Goal: Task Accomplishment & Management: Use online tool/utility

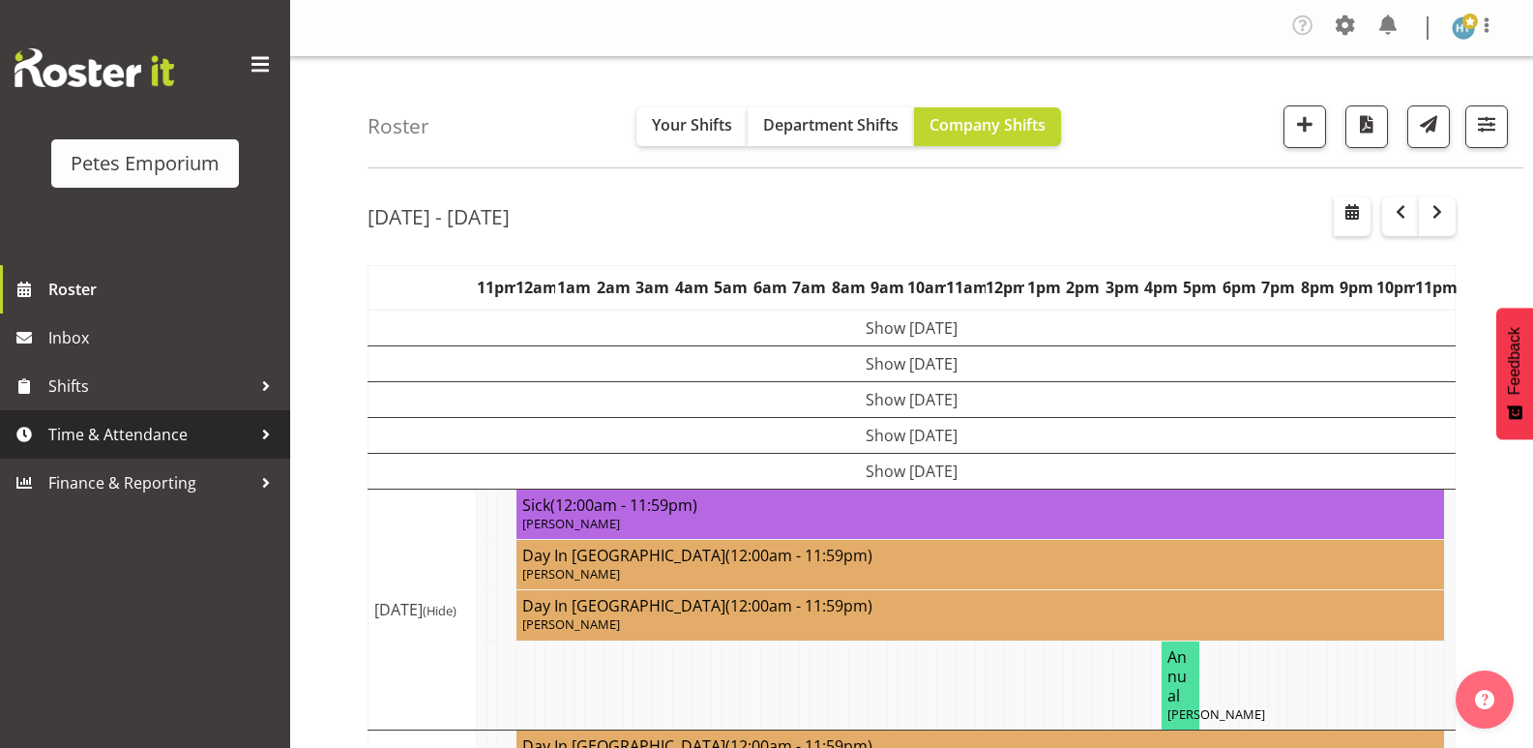
click at [121, 428] on span "Time & Attendance" at bounding box center [149, 434] width 203 height 29
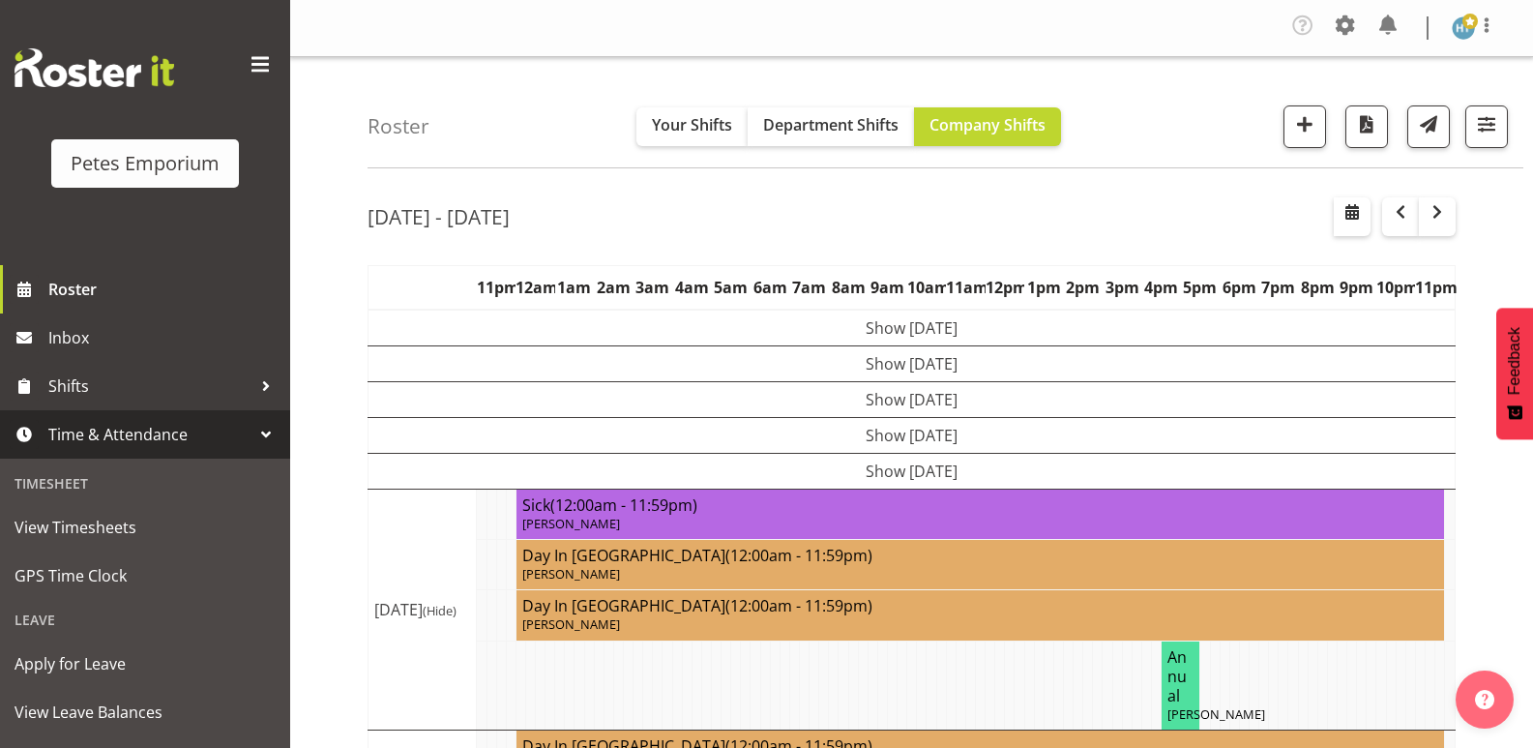
click at [78, 575] on span "GPS Time Clock" at bounding box center [145, 575] width 261 height 29
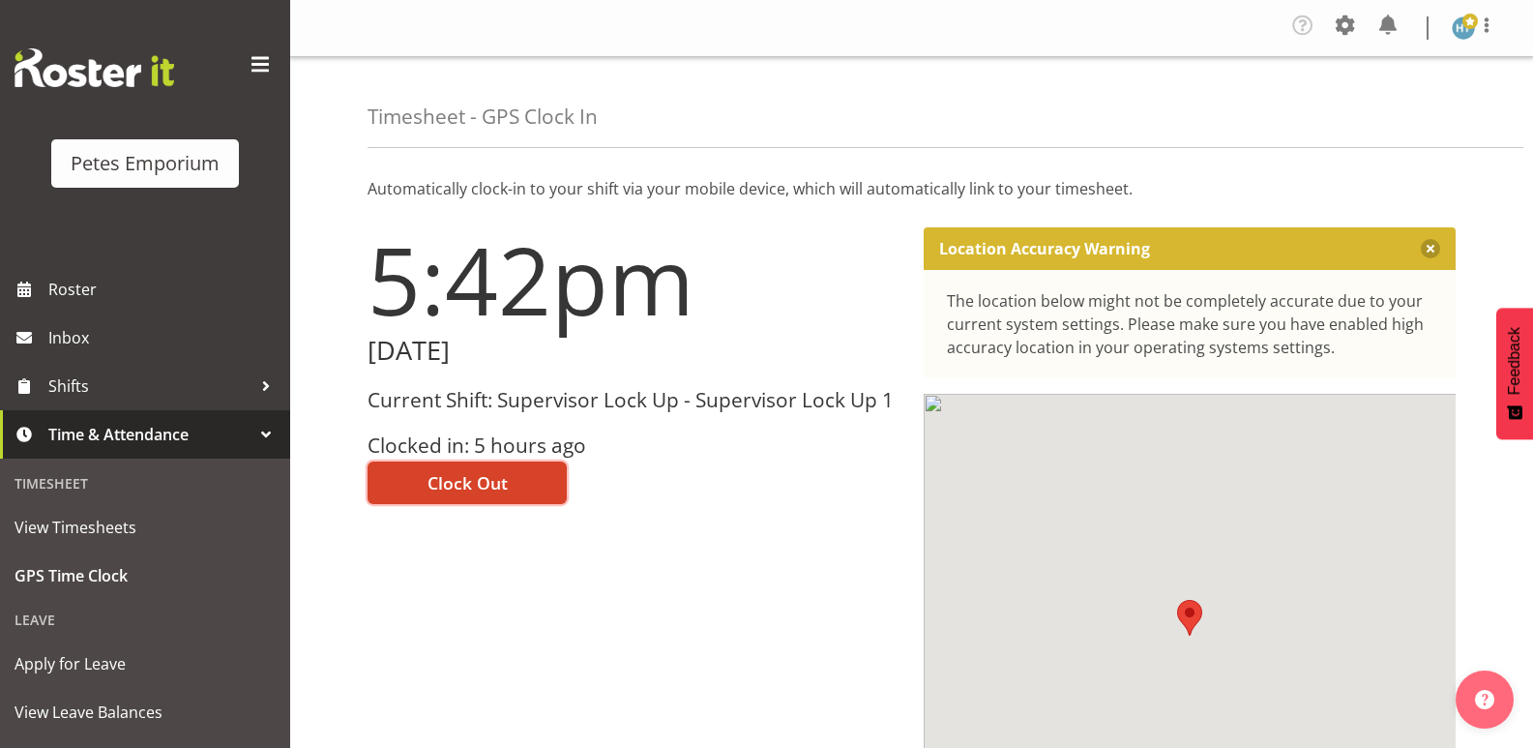
click at [513, 482] on button "Clock Out" at bounding box center [467, 482] width 199 height 43
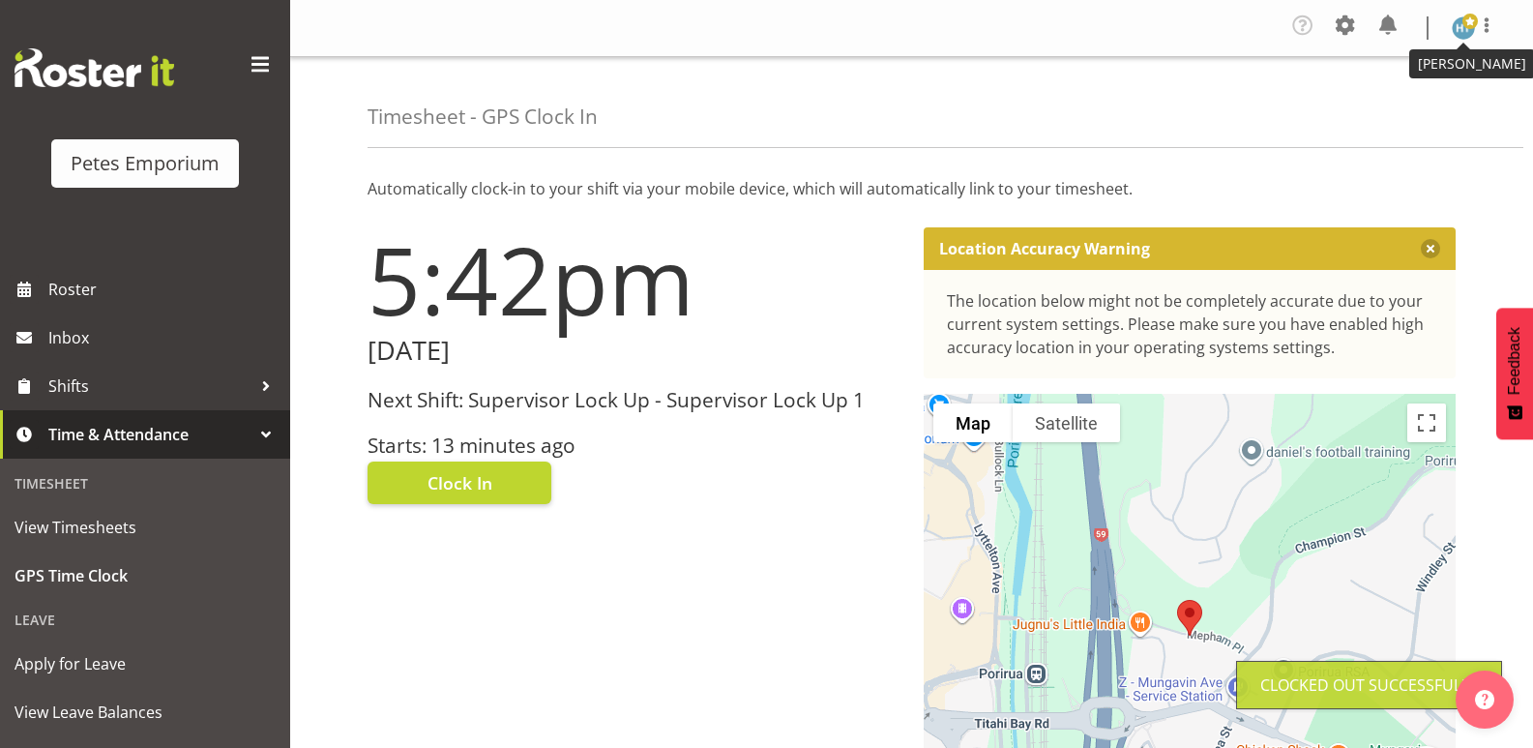
click at [1463, 28] on span at bounding box center [1469, 21] width 15 height 15
click at [1396, 103] on link "Log Out" at bounding box center [1405, 106] width 186 height 35
